Goal: Navigation & Orientation: Understand site structure

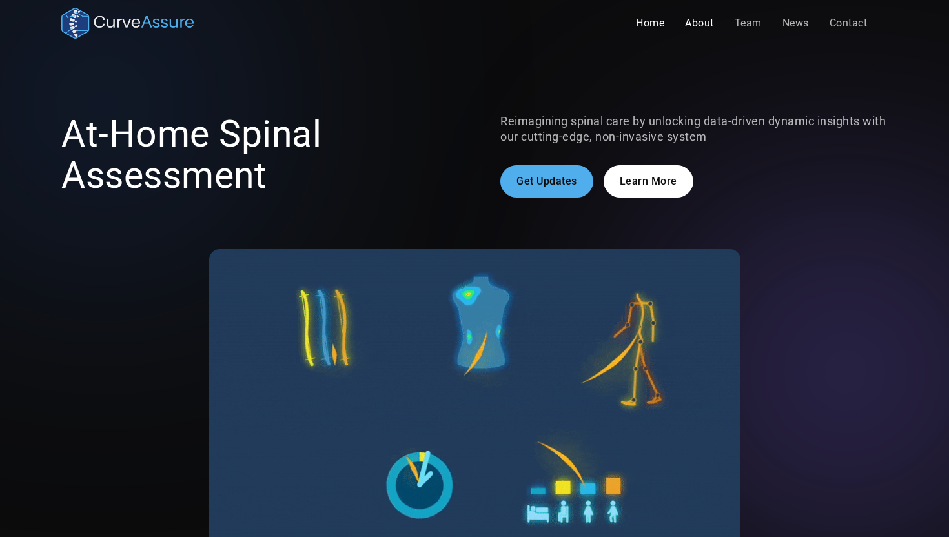
click at [700, 27] on link "About" at bounding box center [699, 23] width 50 height 26
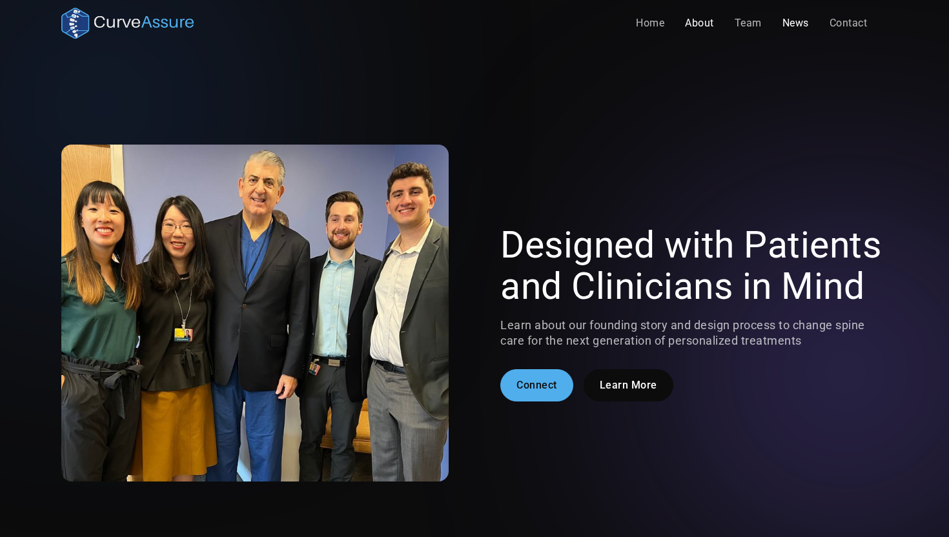
click at [802, 25] on link "News" at bounding box center [795, 23] width 47 height 26
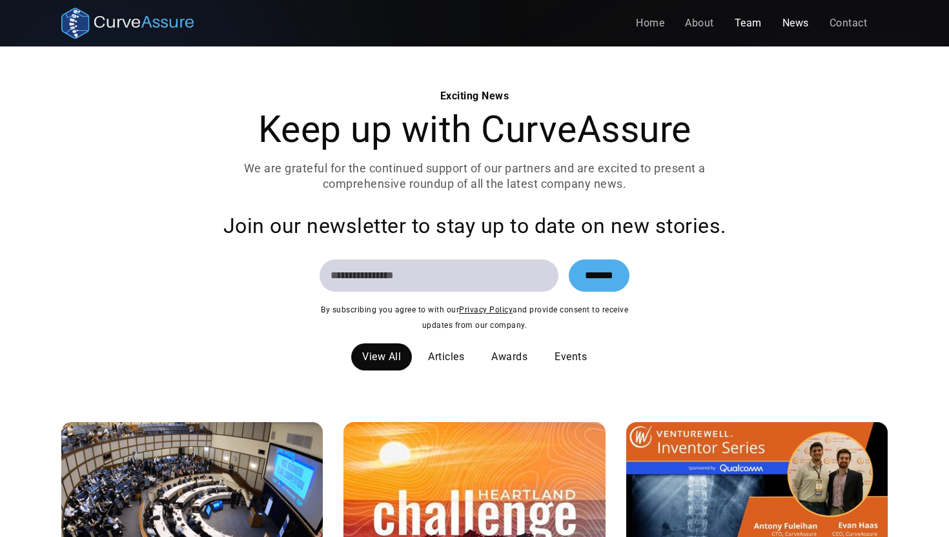
click at [751, 23] on link "Team" at bounding box center [748, 23] width 48 height 26
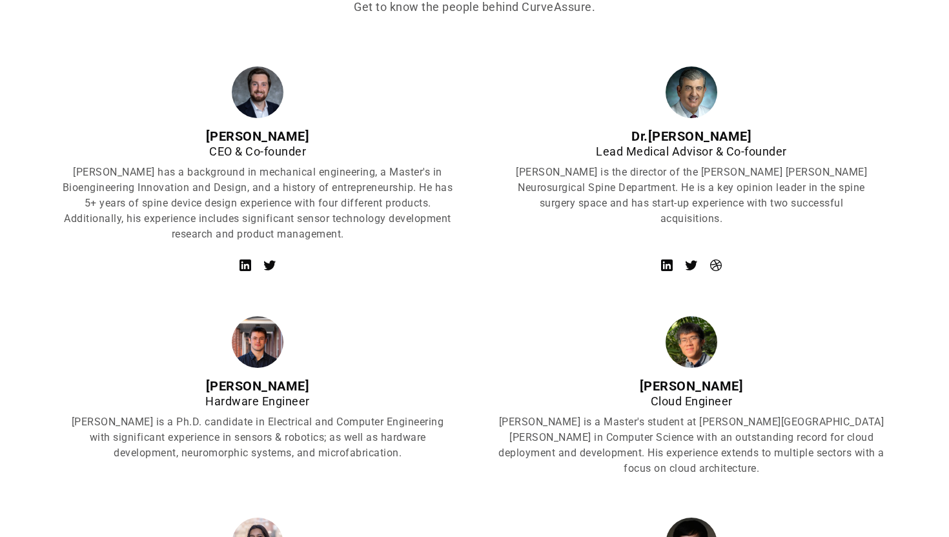
scroll to position [553, 0]
click at [245, 266] on icon at bounding box center [244, 265] width 15 height 15
